Goal: Navigation & Orientation: Find specific page/section

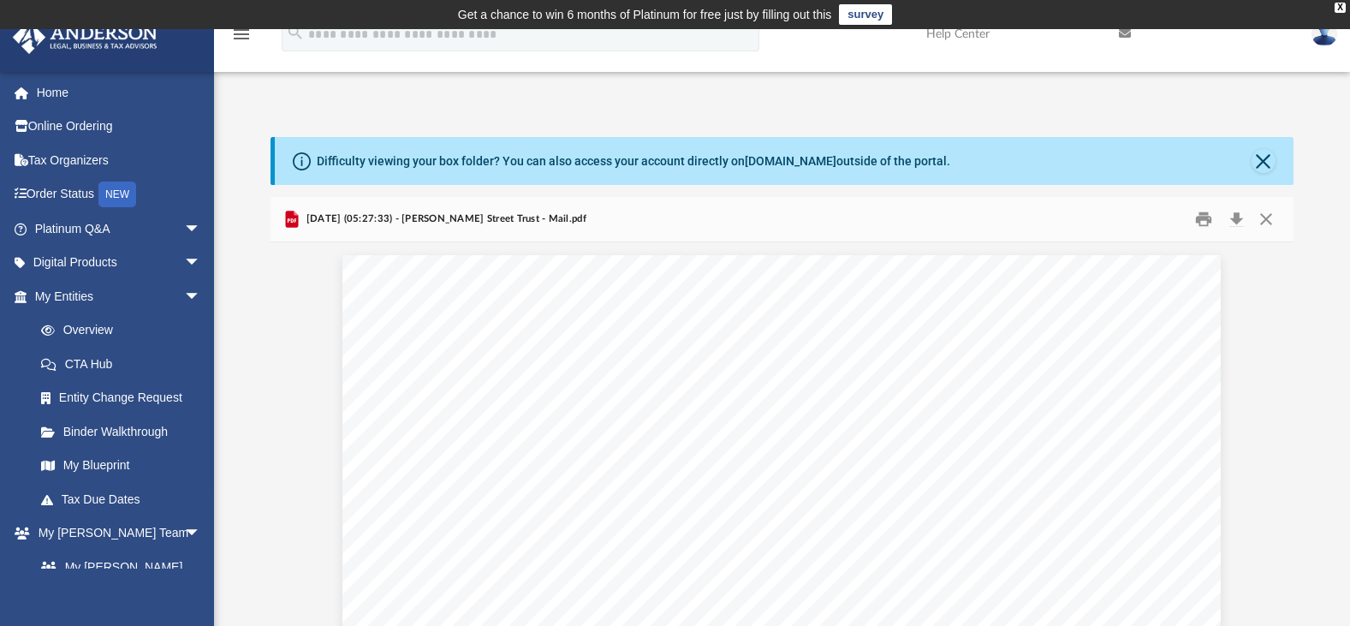
scroll to position [377, 1010]
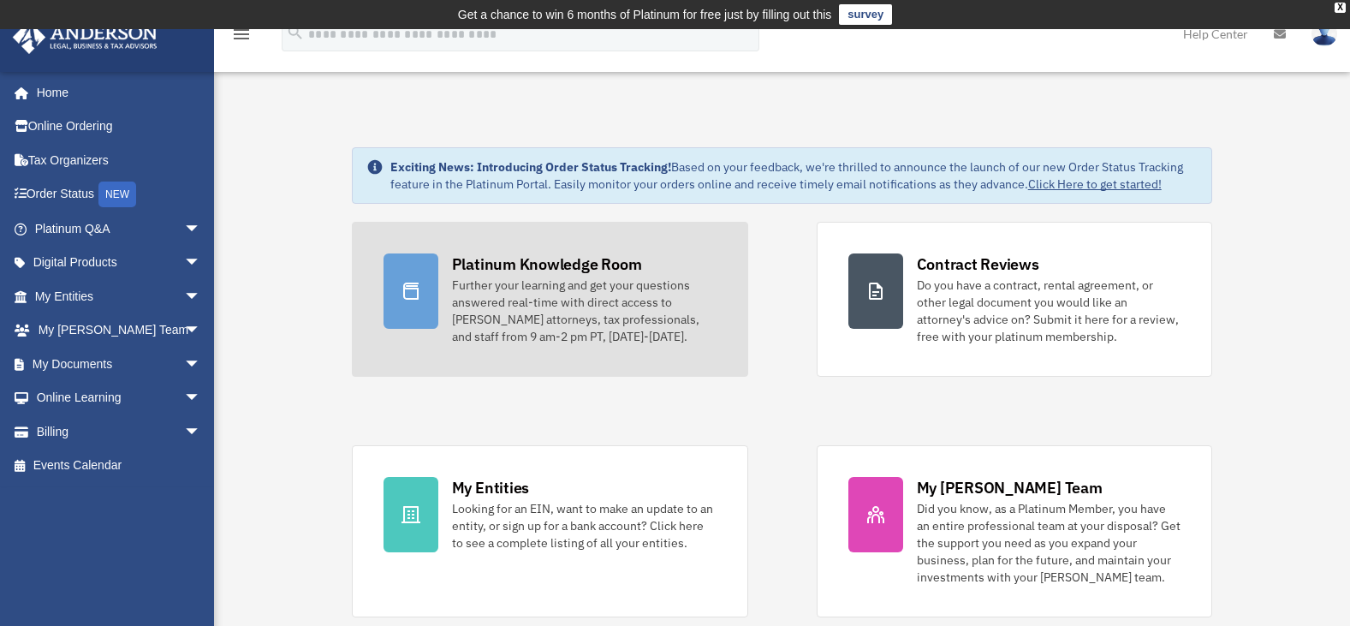
click at [559, 275] on div "Platinum Knowledge Room Further your learning and get your questions answered r…" at bounding box center [584, 299] width 265 height 92
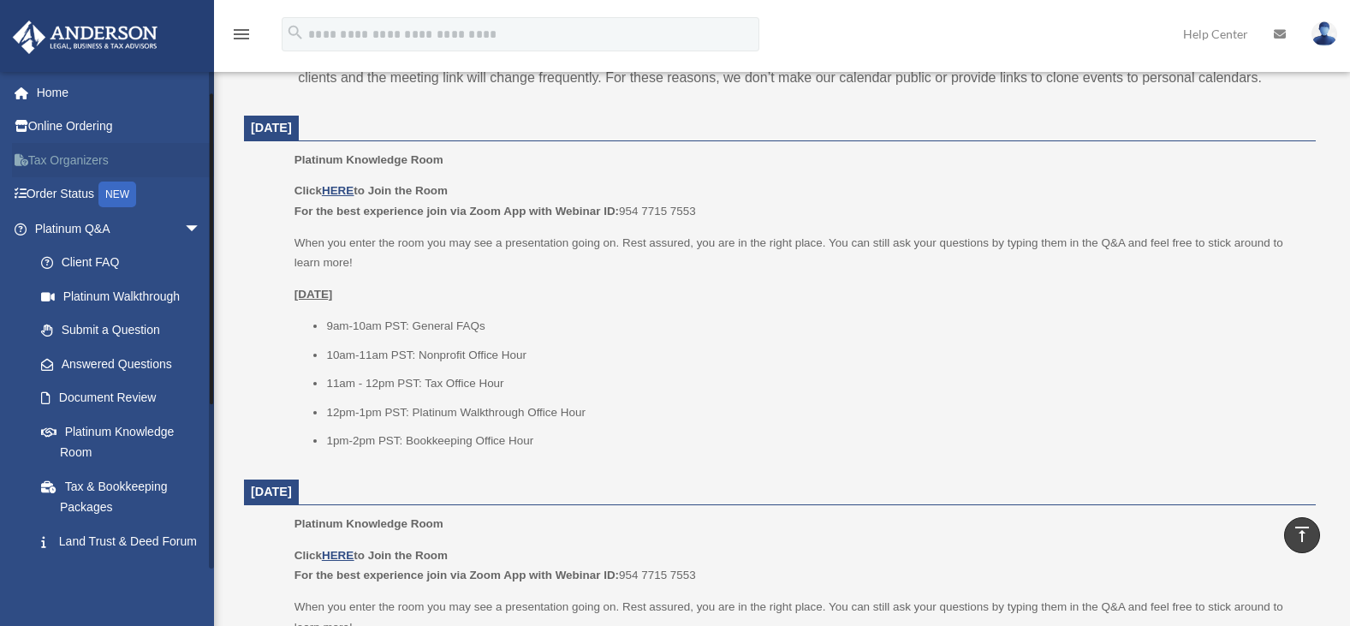
scroll to position [285, 0]
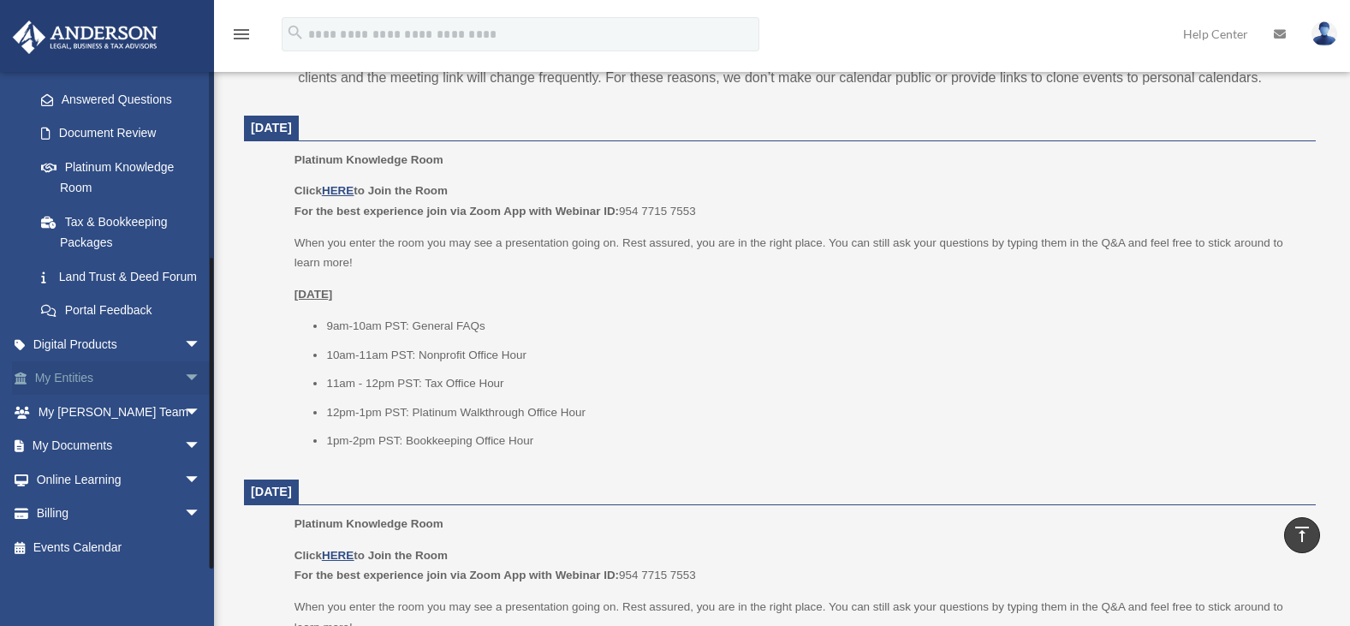
click at [118, 378] on link "My Entities arrow_drop_down" at bounding box center [119, 378] width 215 height 34
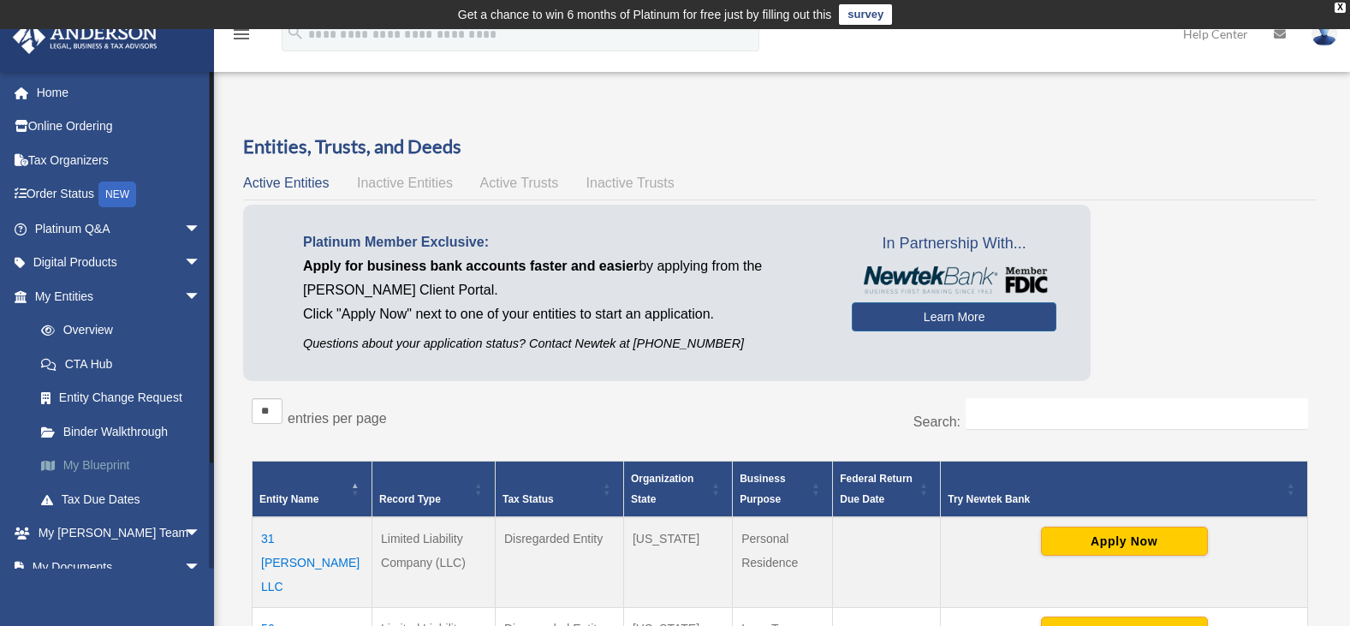
click at [105, 460] on link "My Blueprint" at bounding box center [125, 466] width 203 height 34
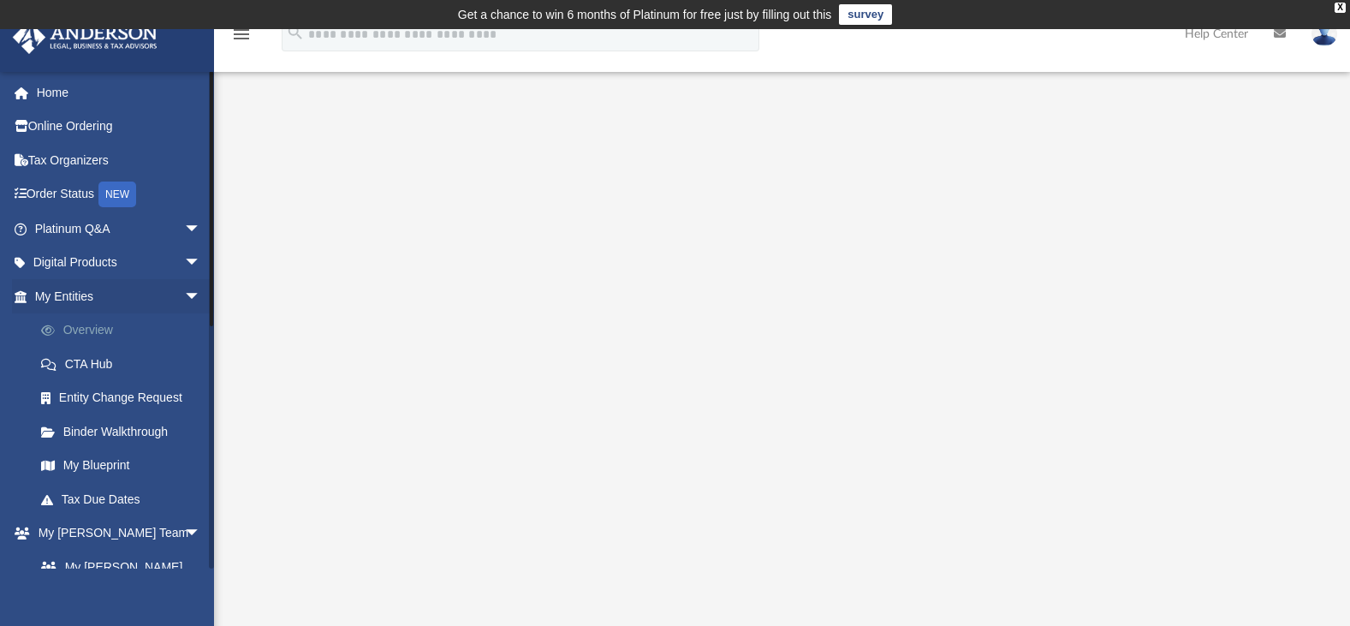
click at [106, 326] on link "Overview" at bounding box center [125, 330] width 203 height 34
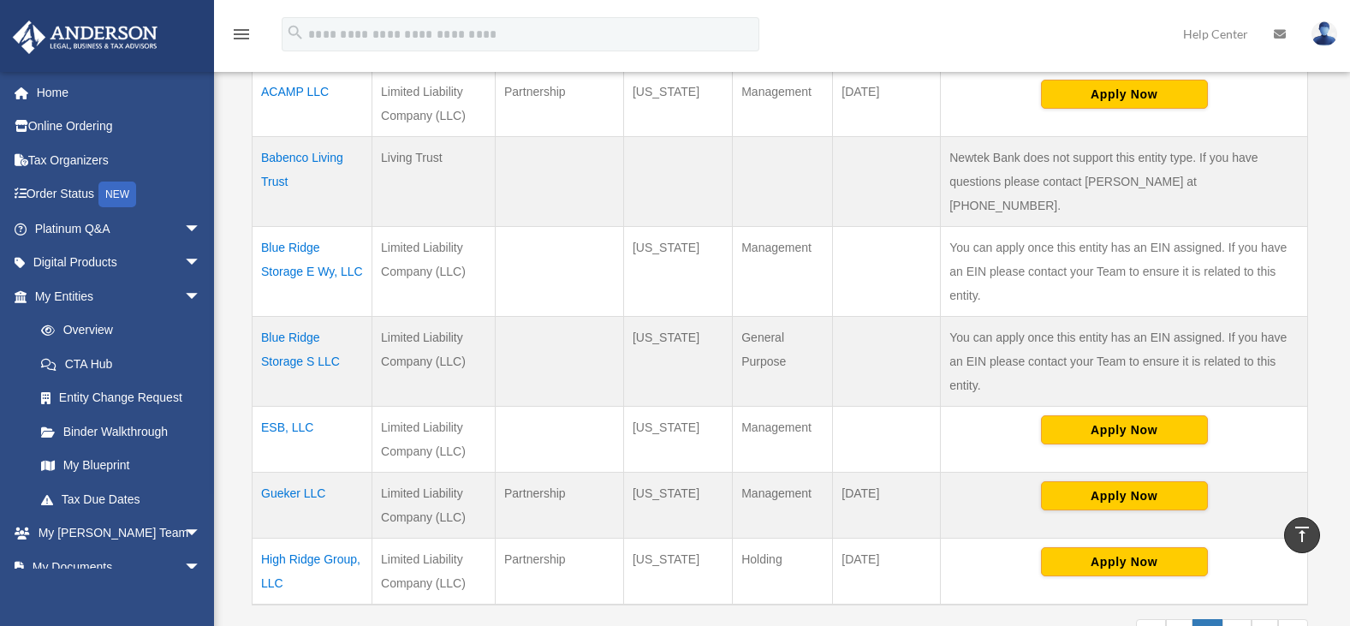
scroll to position [700, 0]
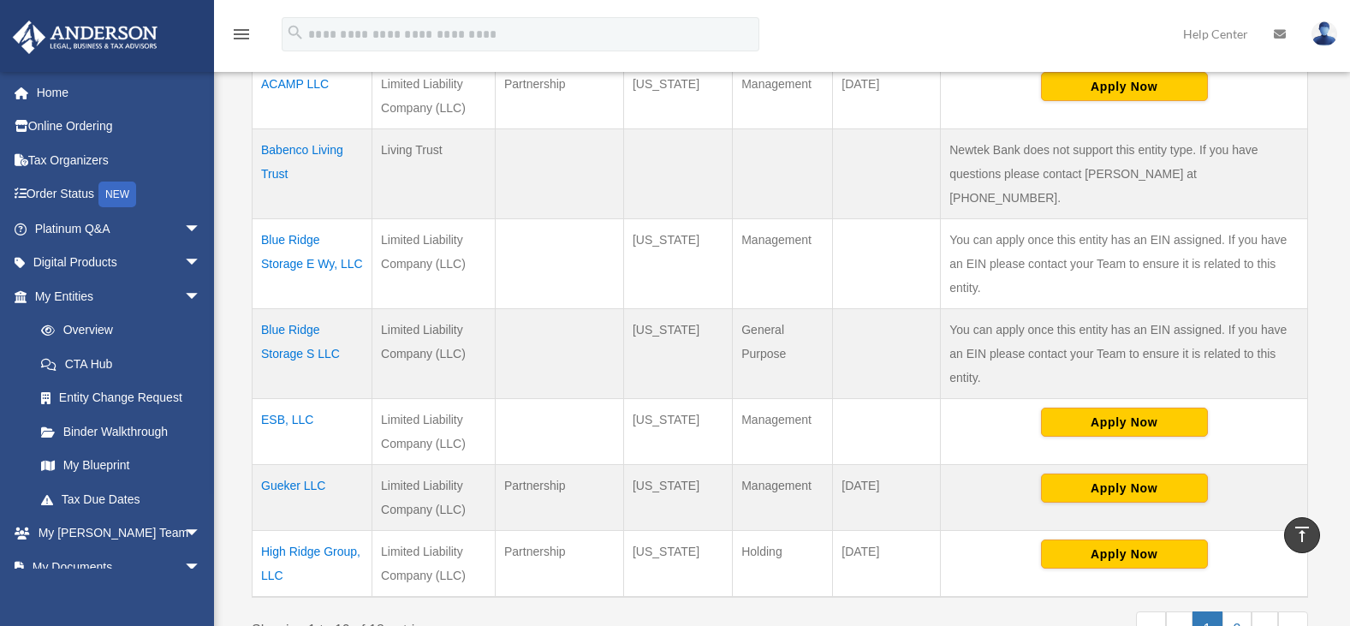
click at [306, 531] on td "High Ridge Group, LLC" at bounding box center [313, 564] width 120 height 67
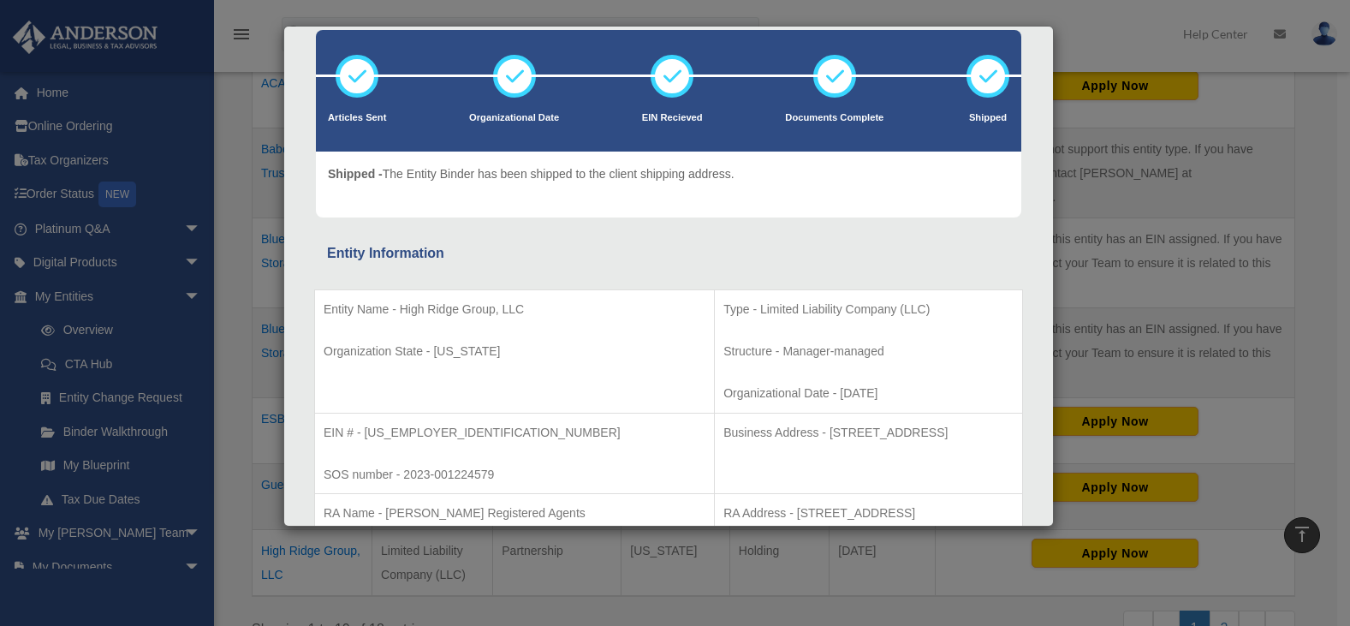
scroll to position [78, 0]
